Goal: Task Accomplishment & Management: Use online tool/utility

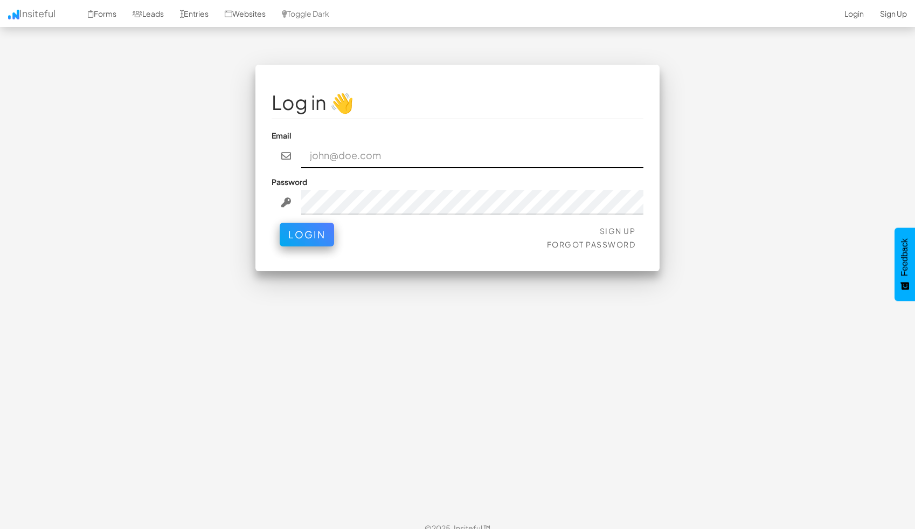
click at [359, 155] on input "email" at bounding box center [472, 155] width 343 height 25
paste input "ccooper@approvely.com"
type input "ccooper@approvely.com"
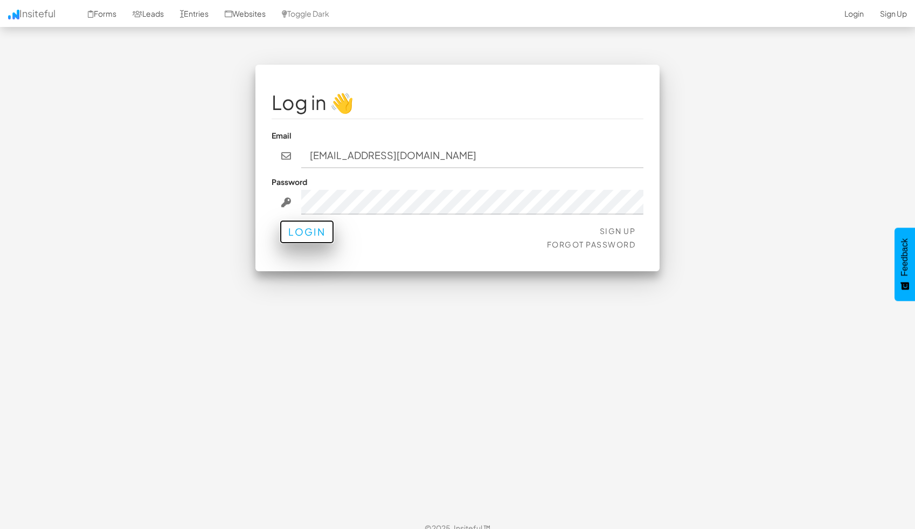
click at [320, 233] on button "Login" at bounding box center [307, 232] width 54 height 24
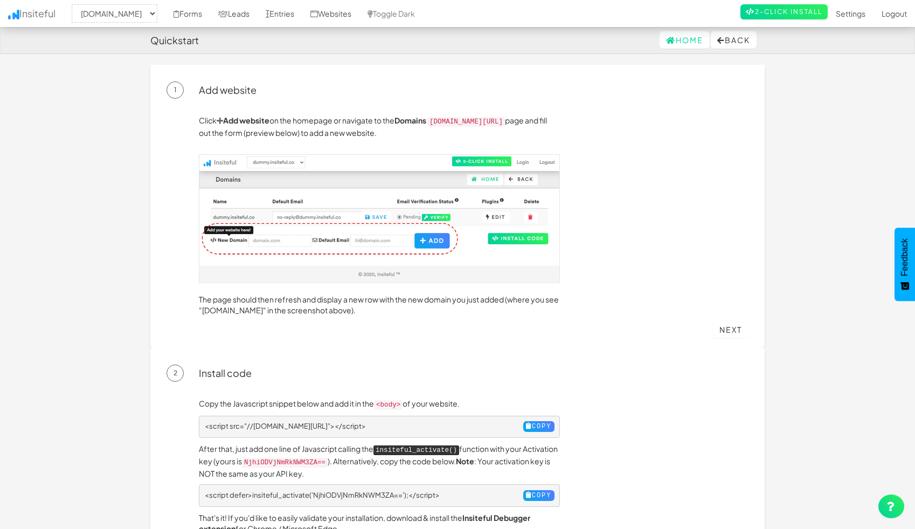
select select "2434"
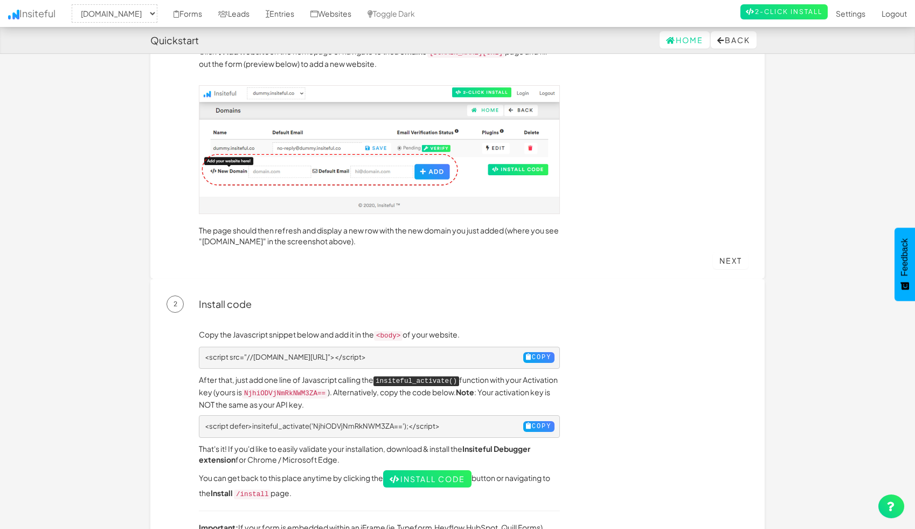
scroll to position [89, 0]
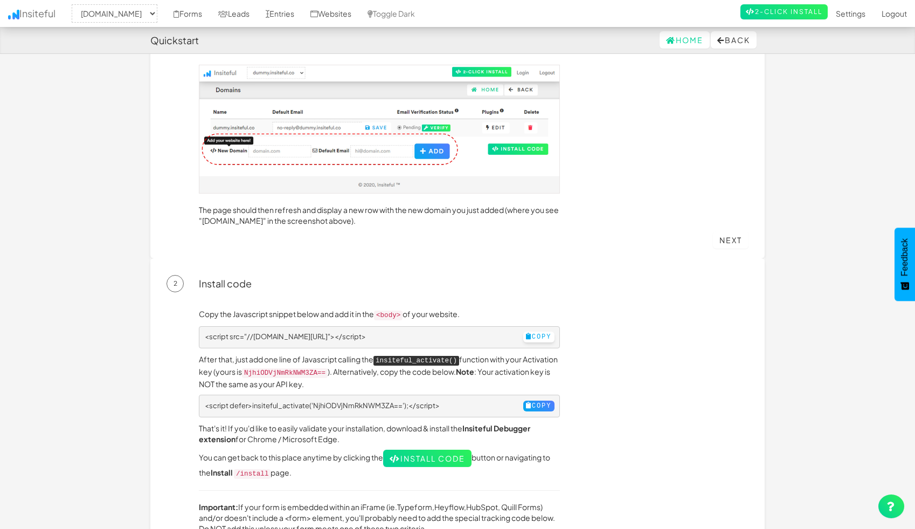
click at [525, 334] on button "Copy" at bounding box center [538, 337] width 31 height 11
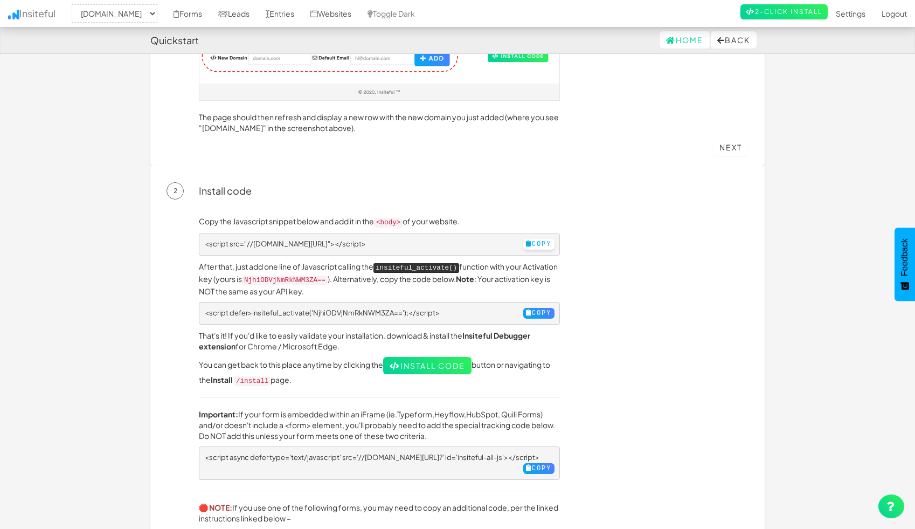
scroll to position [183, 0]
click at [229, 264] on p "After that, just add one line of Javascript calling the insiteful_activate() fu…" at bounding box center [379, 278] width 361 height 36
click at [529, 238] on button "Copy" at bounding box center [538, 243] width 31 height 11
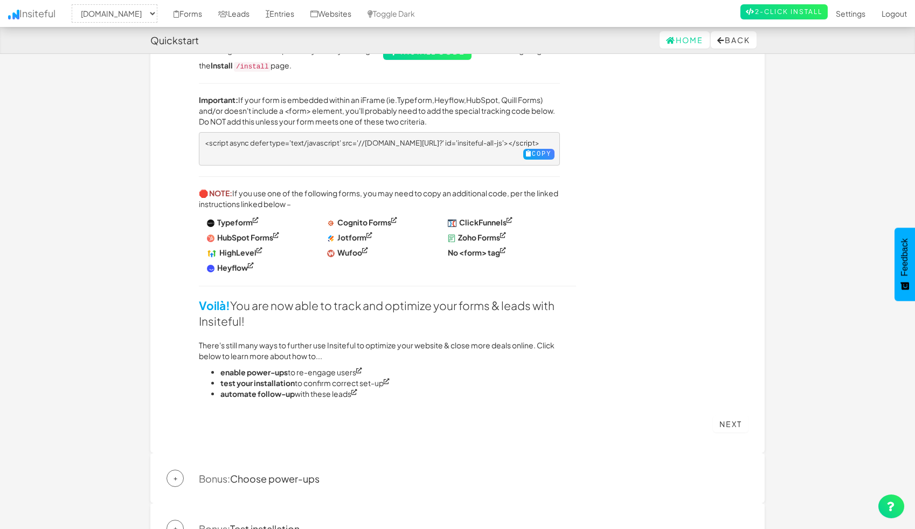
scroll to position [558, 0]
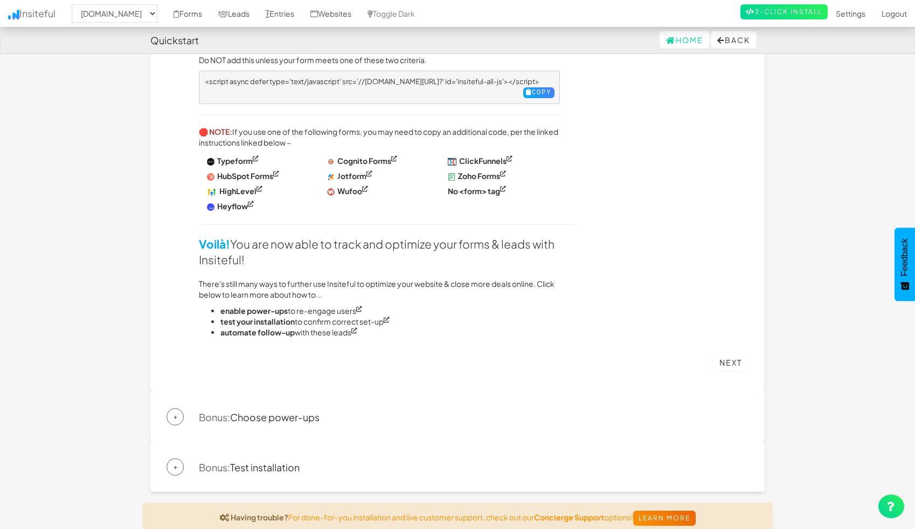
click at [239, 416] on div "+ Bonus: Choose power-ups" at bounding box center [458, 416] width 582 height 17
click at [174, 408] on span "+" at bounding box center [175, 416] width 17 height 17
click at [170, 409] on span "+" at bounding box center [175, 416] width 17 height 17
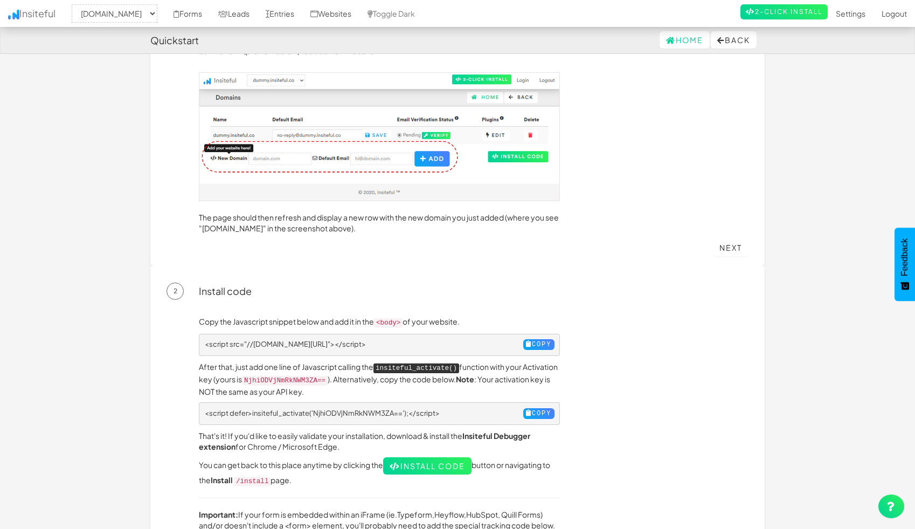
scroll to position [160, 0]
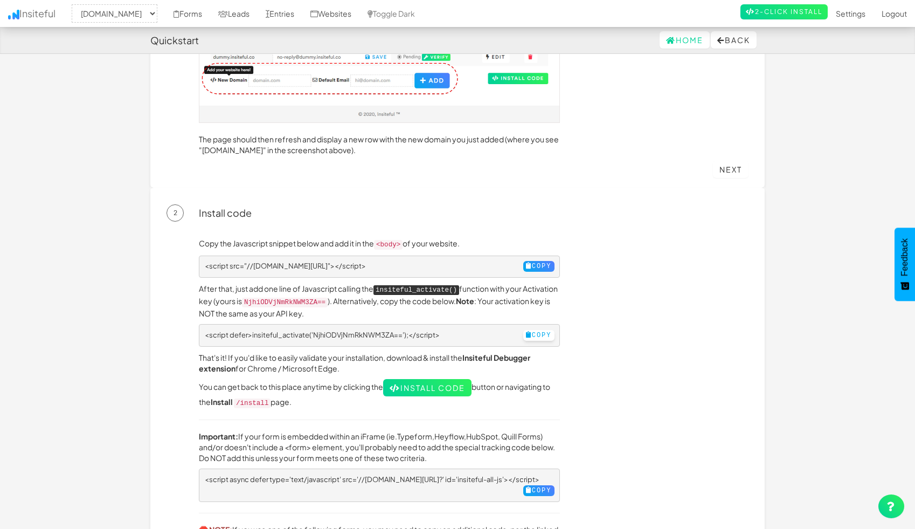
click at [538, 330] on button "Copy" at bounding box center [538, 335] width 31 height 11
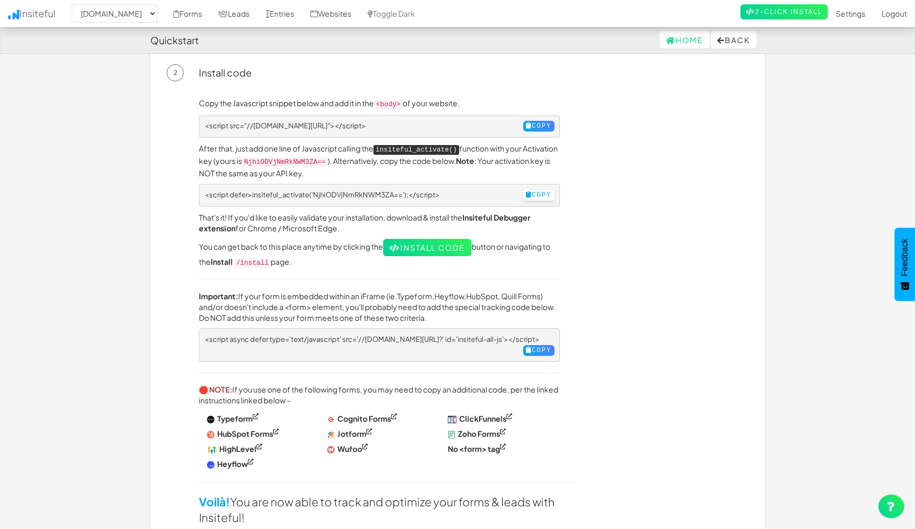
scroll to position [362, 0]
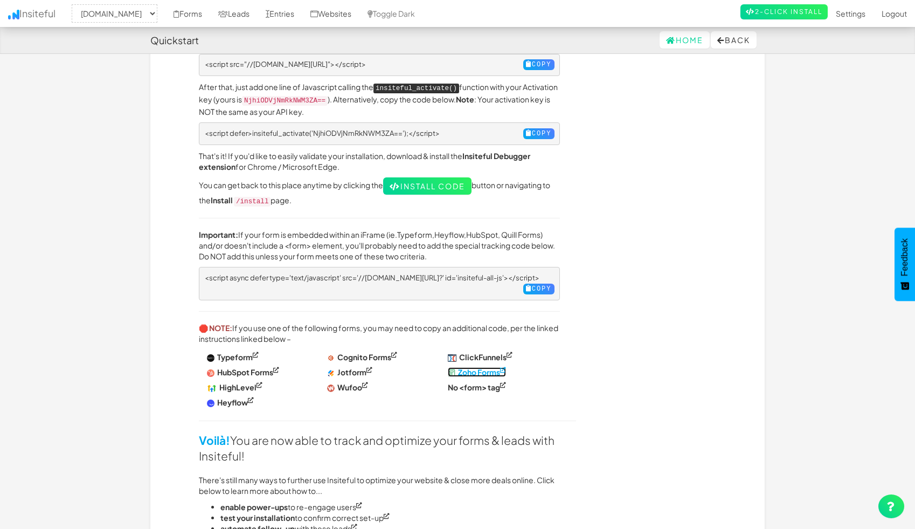
click at [485, 367] on strong "Zoho Forms" at bounding box center [479, 372] width 42 height 10
click at [57, 13] on link "Insiteful" at bounding box center [32, 13] width 64 height 27
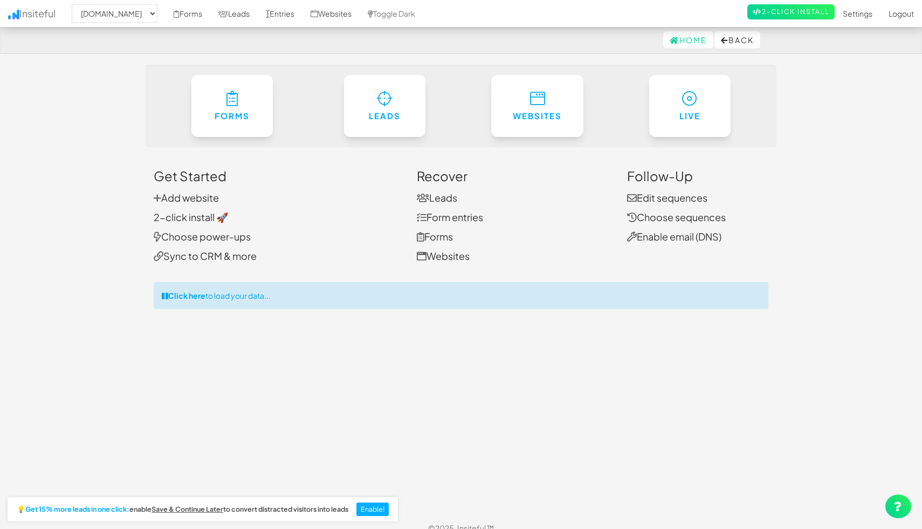
select select "2434"
click at [184, 199] on link "Add website" at bounding box center [182, 197] width 65 height 12
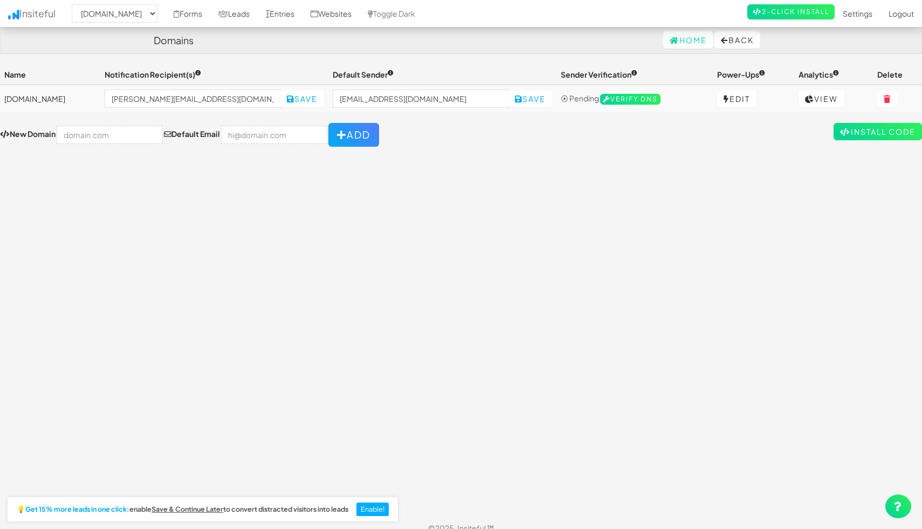
select select "2434"
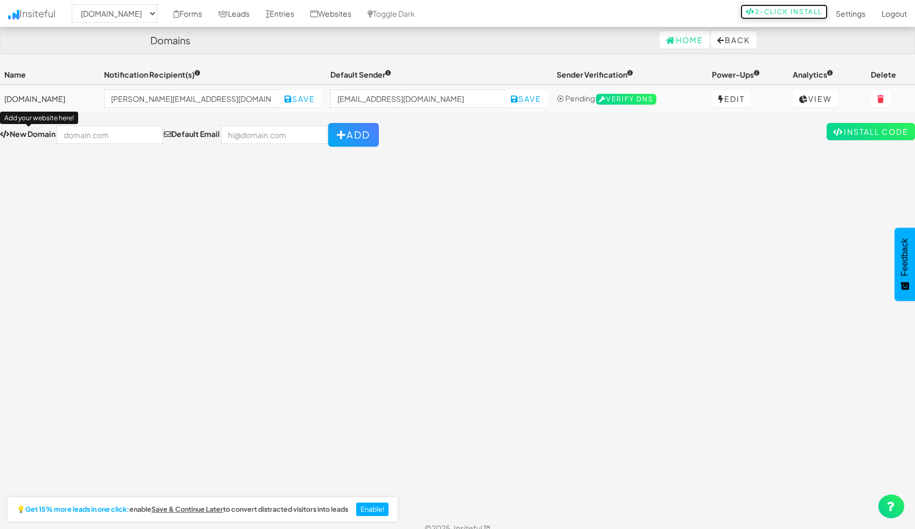
click at [765, 12] on link "2-Click Install" at bounding box center [784, 11] width 87 height 15
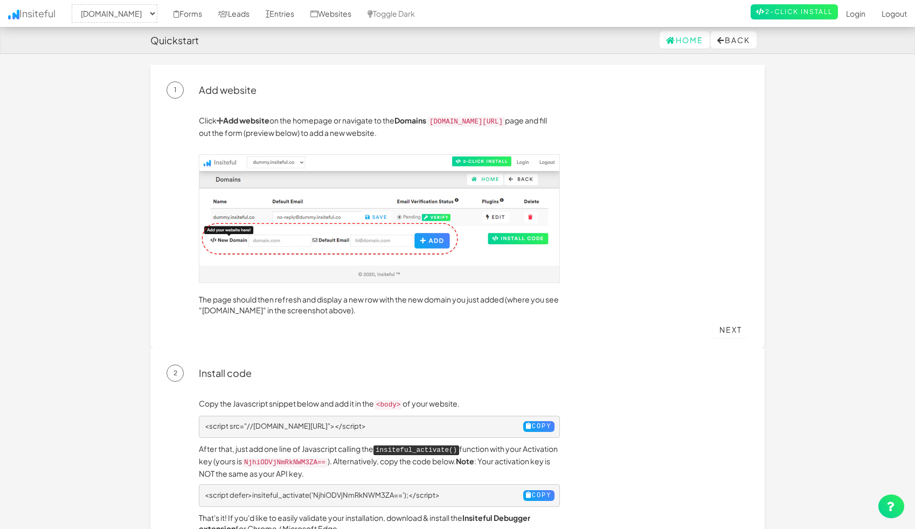
select select "2434"
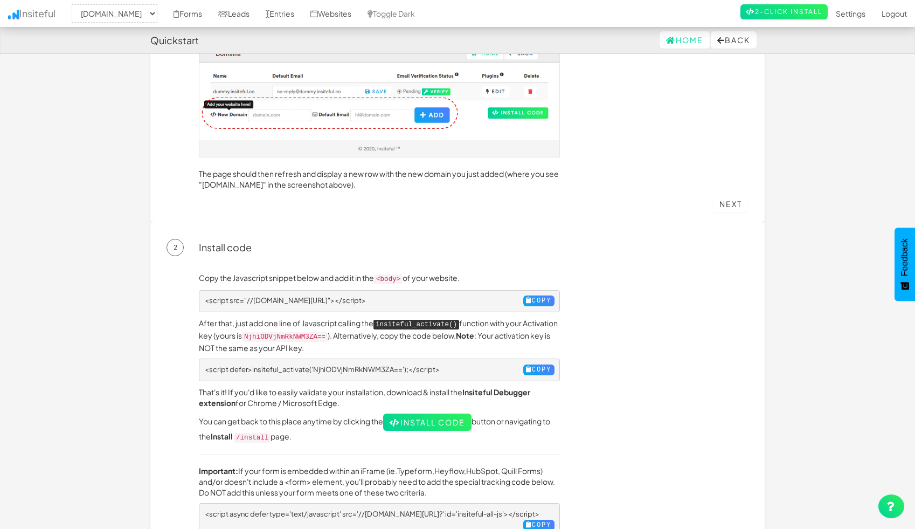
scroll to position [127, 0]
click at [259, 320] on p "After that, just add one line of Javascript calling the insiteful_activate() fu…" at bounding box center [379, 334] width 361 height 36
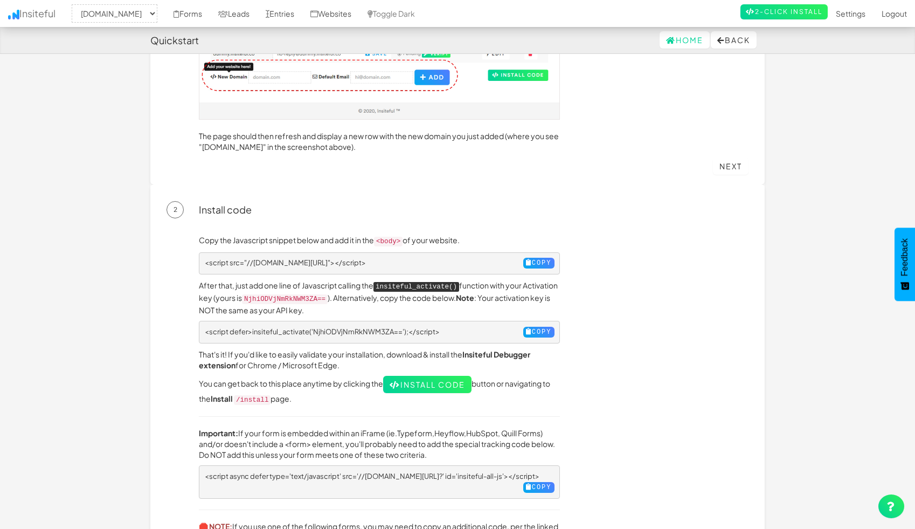
scroll to position [166, 0]
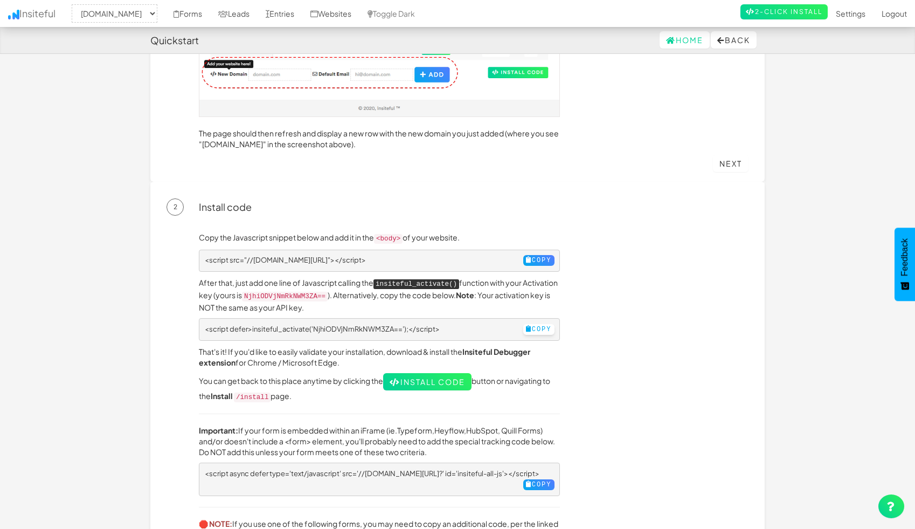
click at [525, 324] on button "Copy" at bounding box center [538, 329] width 31 height 11
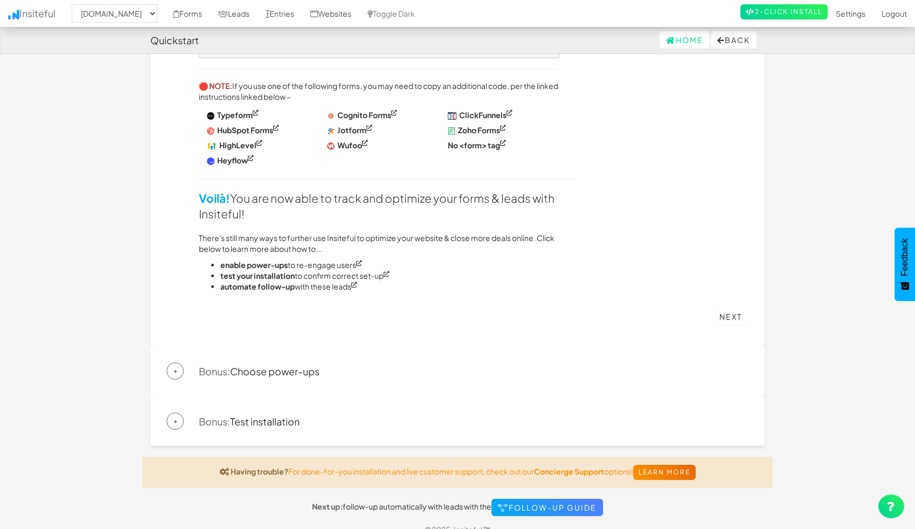
scroll to position [610, 0]
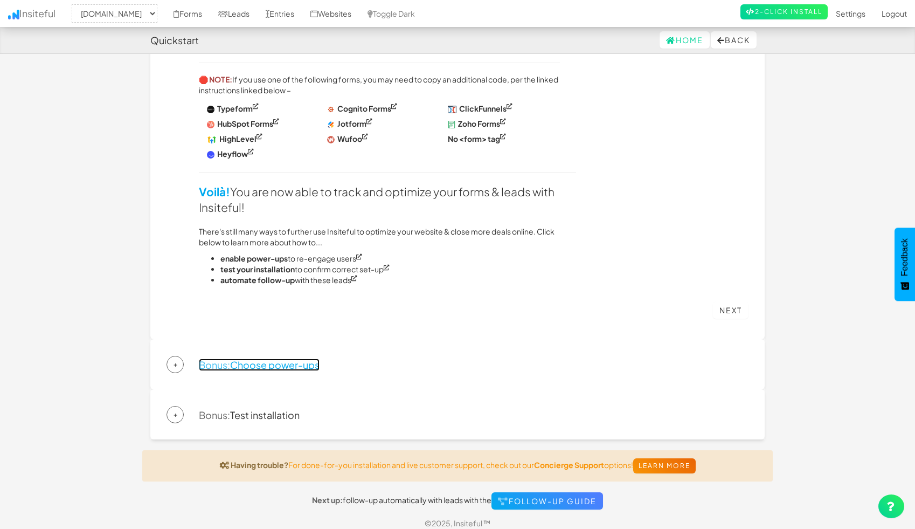
click at [268, 362] on link "Bonus: Choose power-ups" at bounding box center [259, 365] width 121 height 12
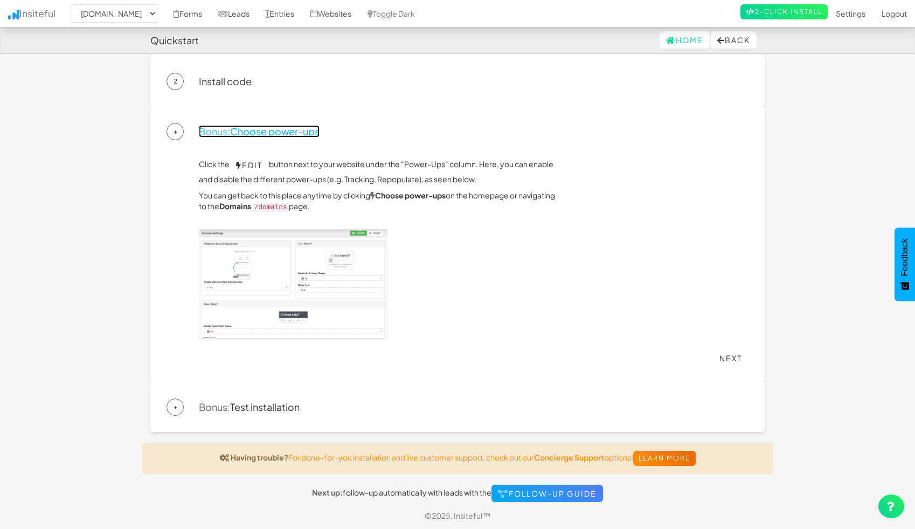
scroll to position [52, 0]
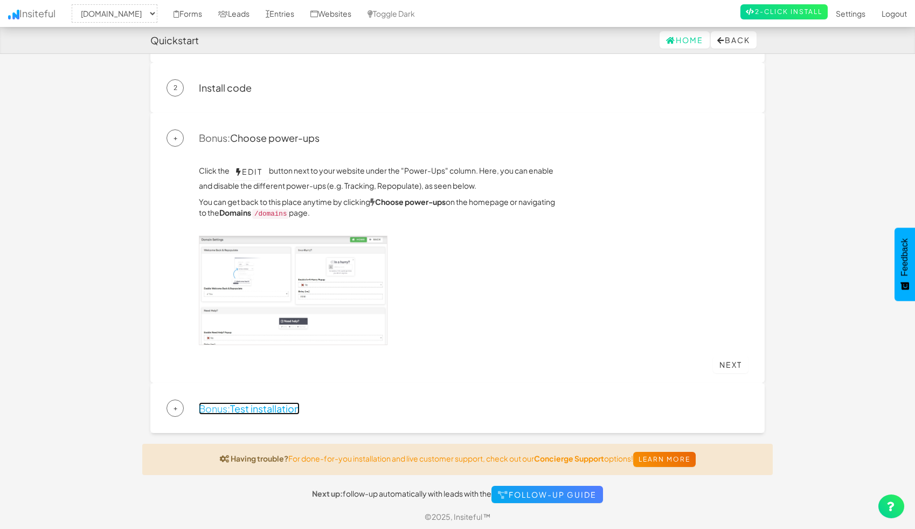
click at [270, 403] on link "Bonus: Test installation" at bounding box center [249, 408] width 101 height 12
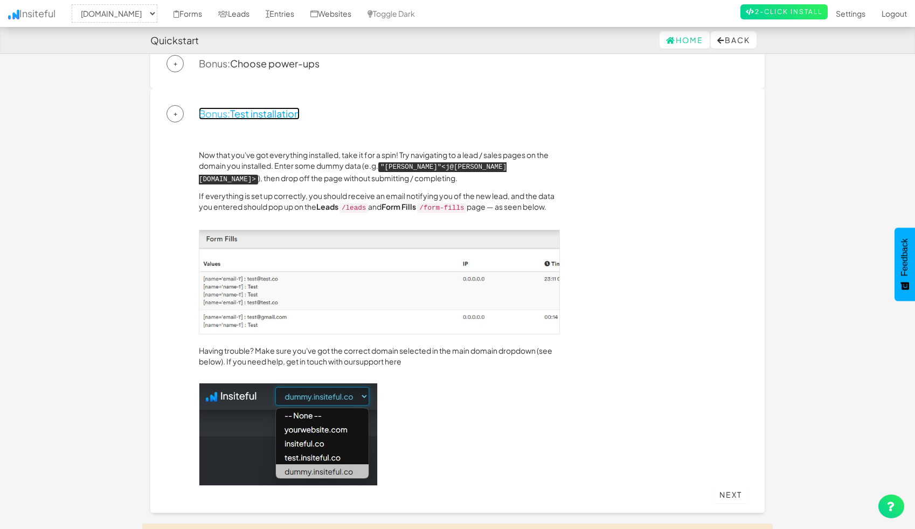
scroll to position [116, 0]
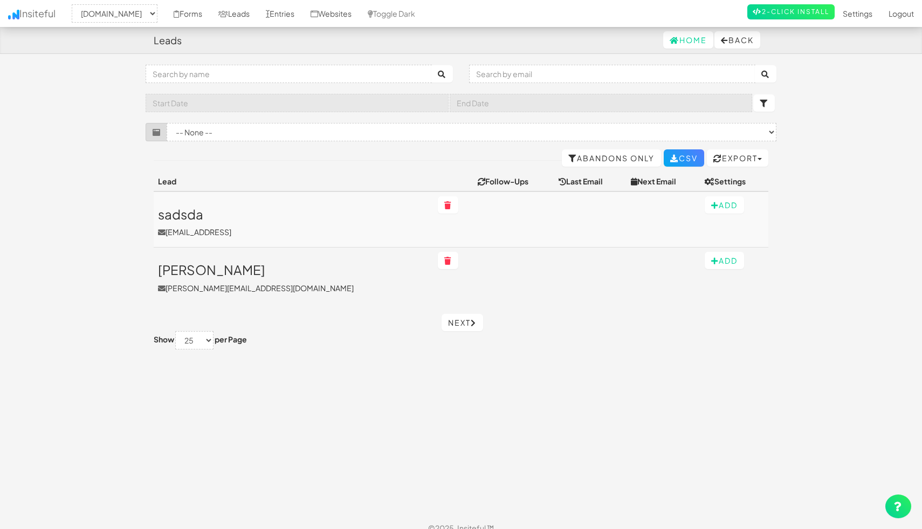
select select "2434"
click at [488, 217] on td at bounding box center [510, 219] width 81 height 56
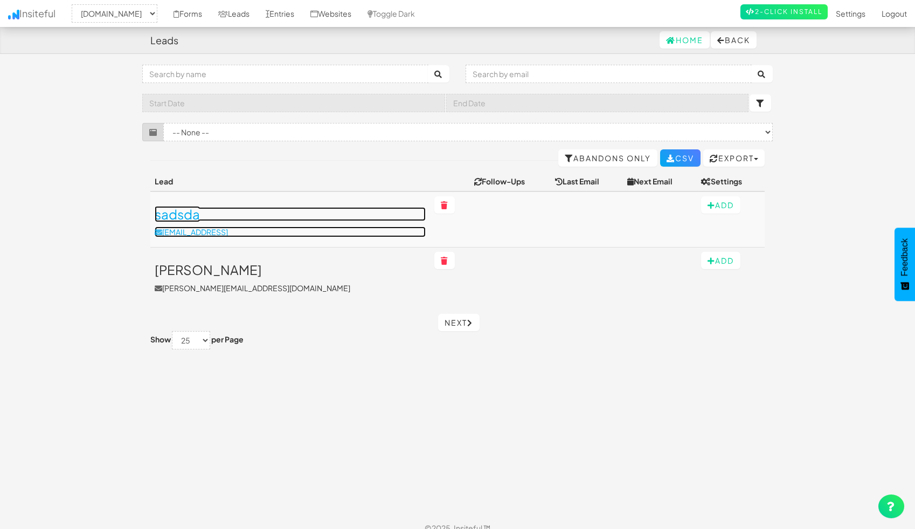
click at [180, 211] on h3 "sadsda" at bounding box center [290, 214] width 271 height 14
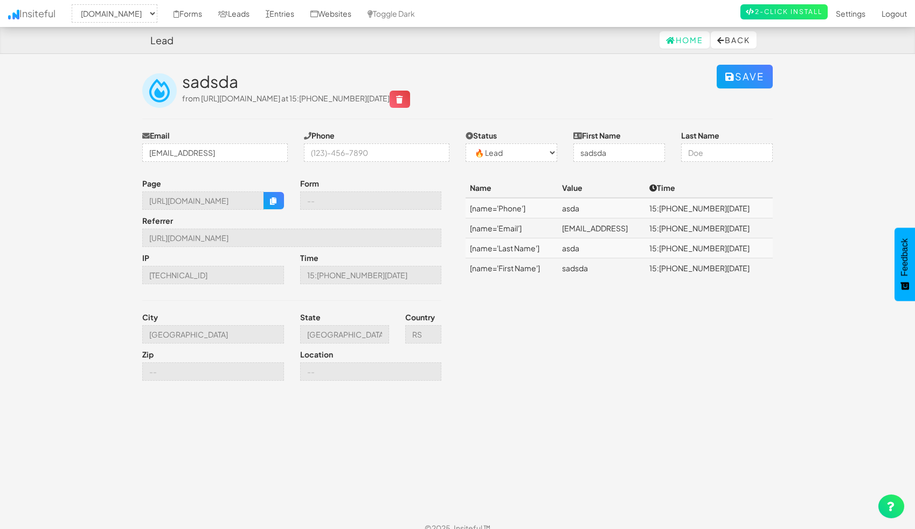
select select "2434"
select select "0"
click at [228, 16] on icon at bounding box center [223, 14] width 10 height 8
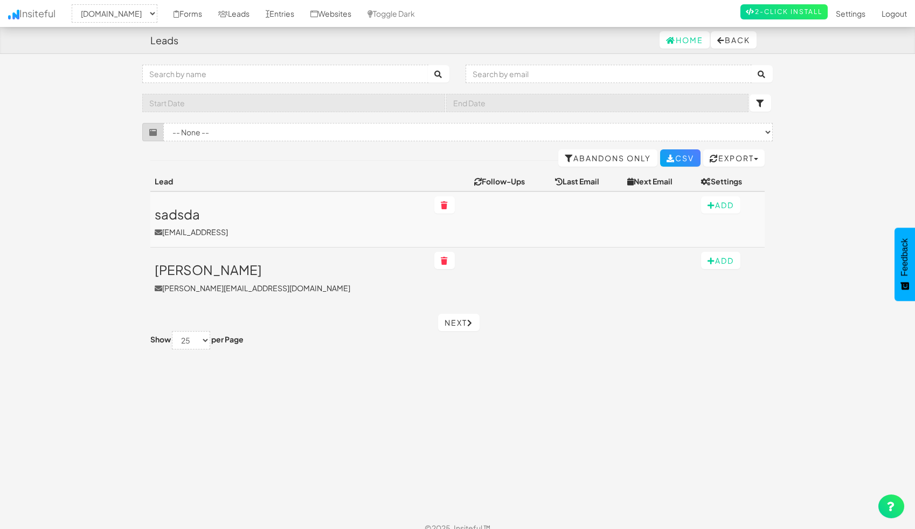
select select "2434"
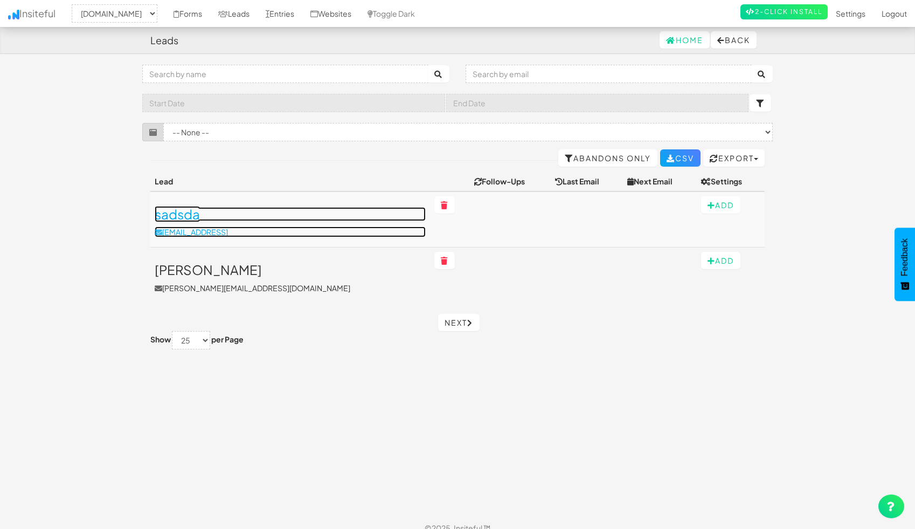
click at [190, 210] on h3 "sadsda" at bounding box center [290, 214] width 271 height 14
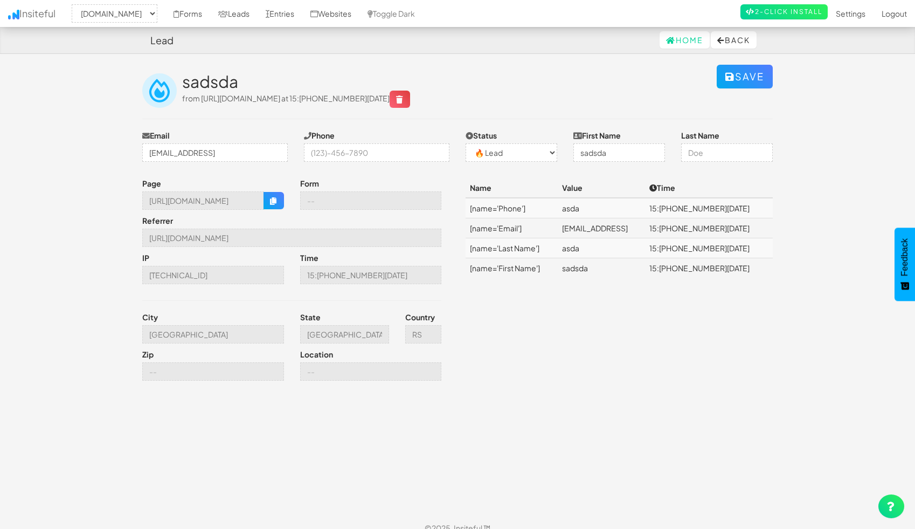
select select "2434"
select select "0"
